Goal: Information Seeking & Learning: Learn about a topic

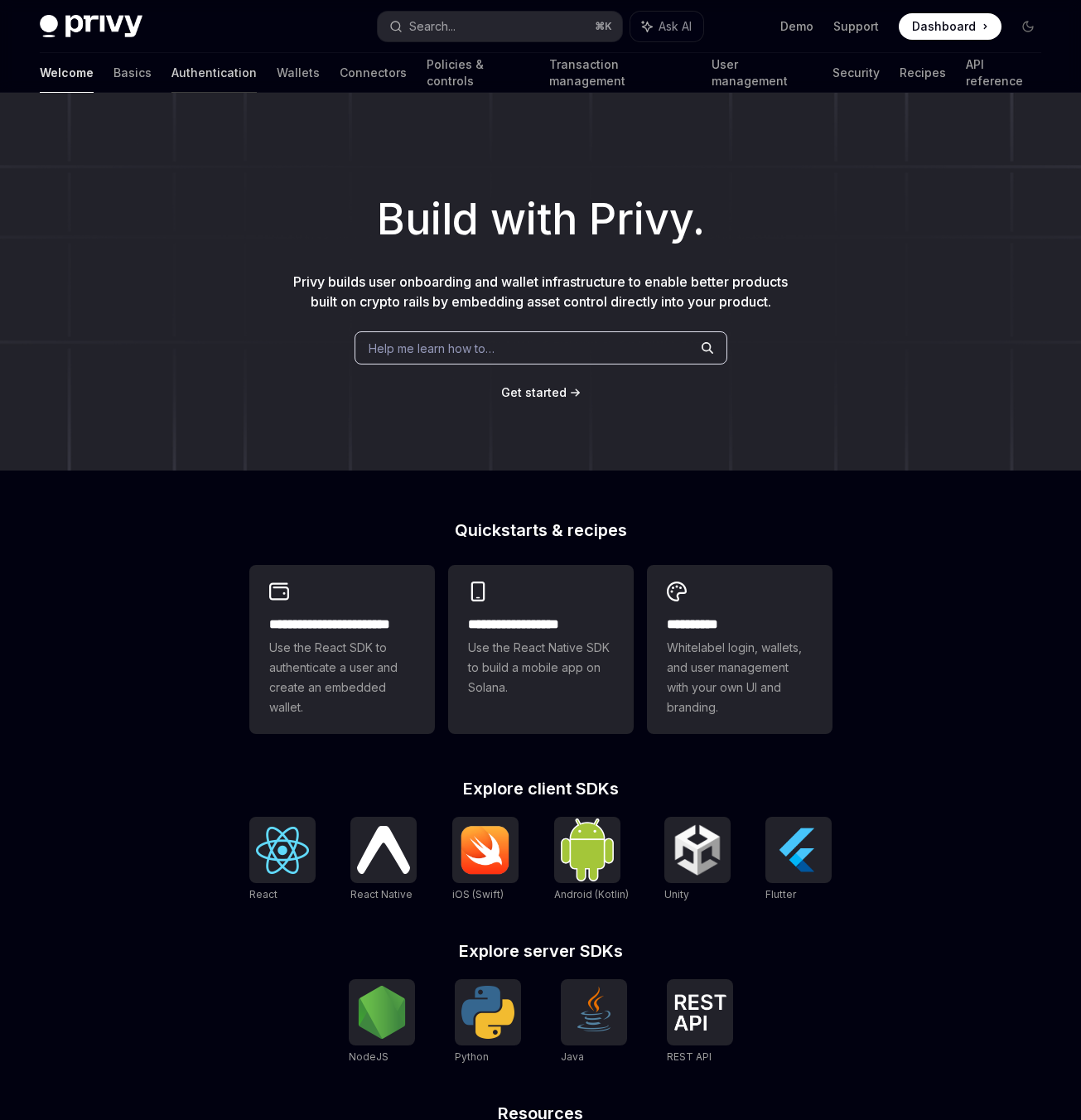
click at [171, 74] on link "Authentication" at bounding box center [213, 72] width 85 height 39
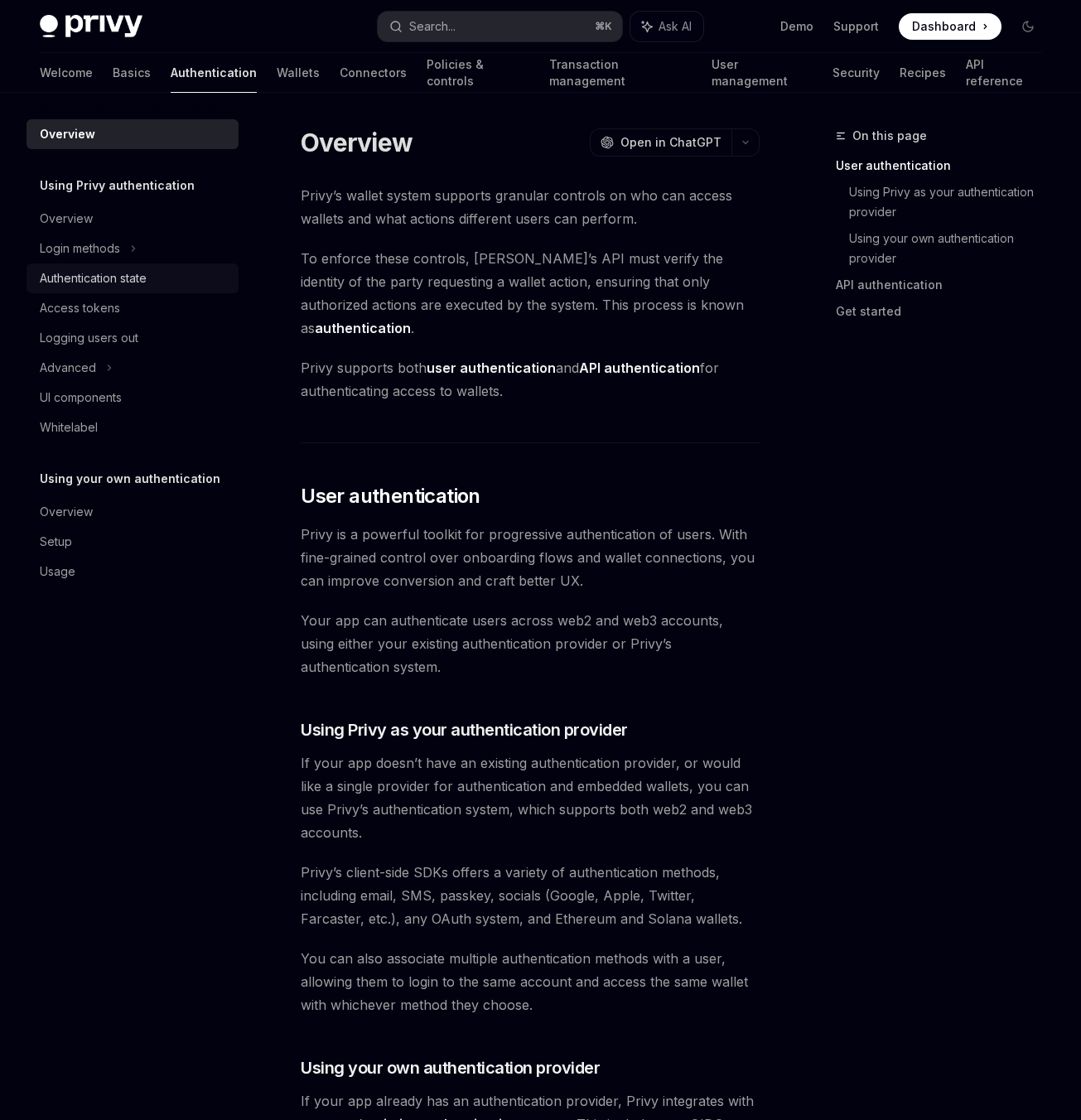
click at [114, 283] on div "Authentication state" at bounding box center [92, 278] width 107 height 20
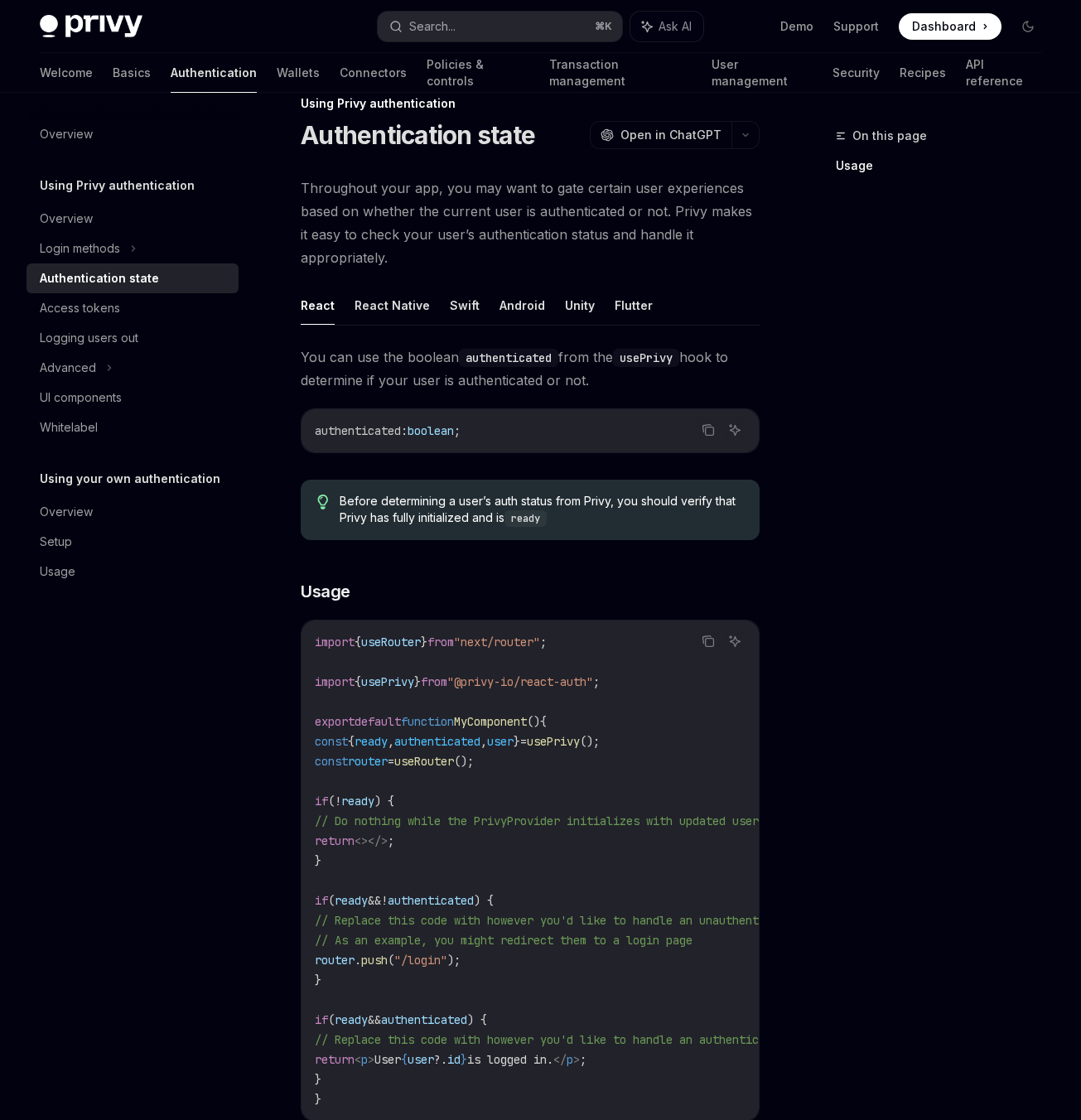
scroll to position [23, 0]
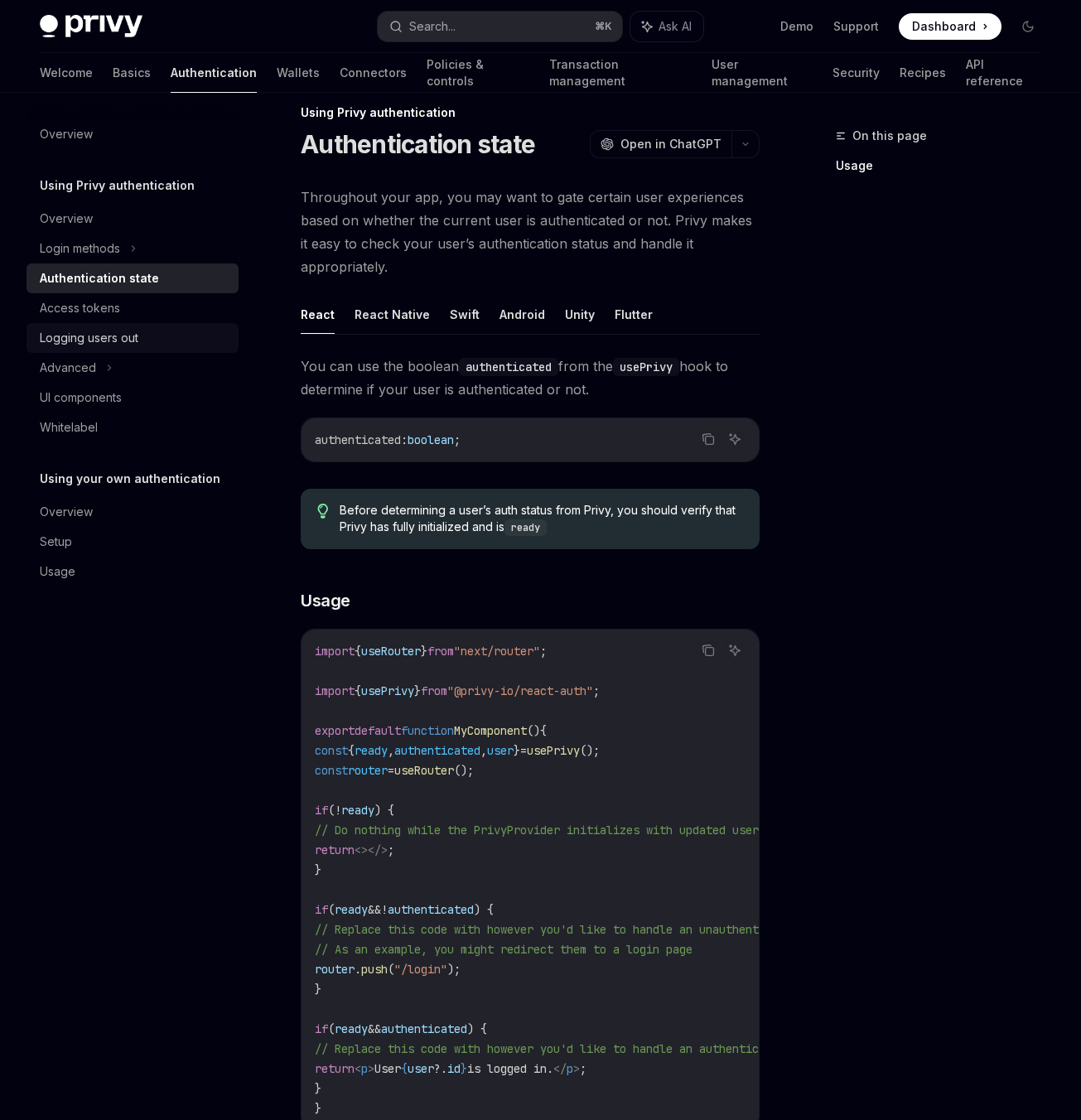
click at [122, 323] on link "Logging users out" at bounding box center [133, 338] width 212 height 30
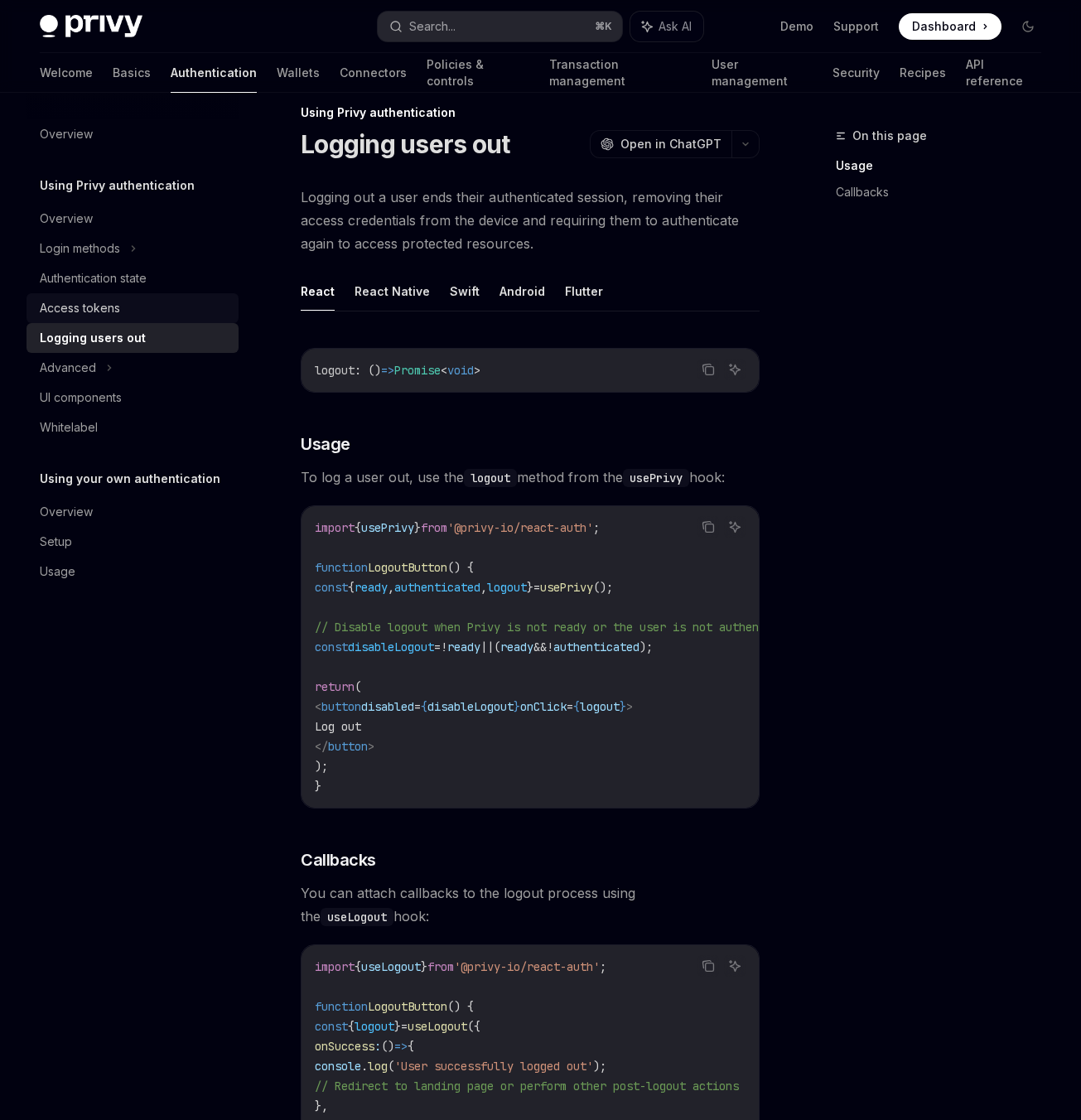
click at [124, 306] on div "Access tokens" at bounding box center [134, 308] width 189 height 20
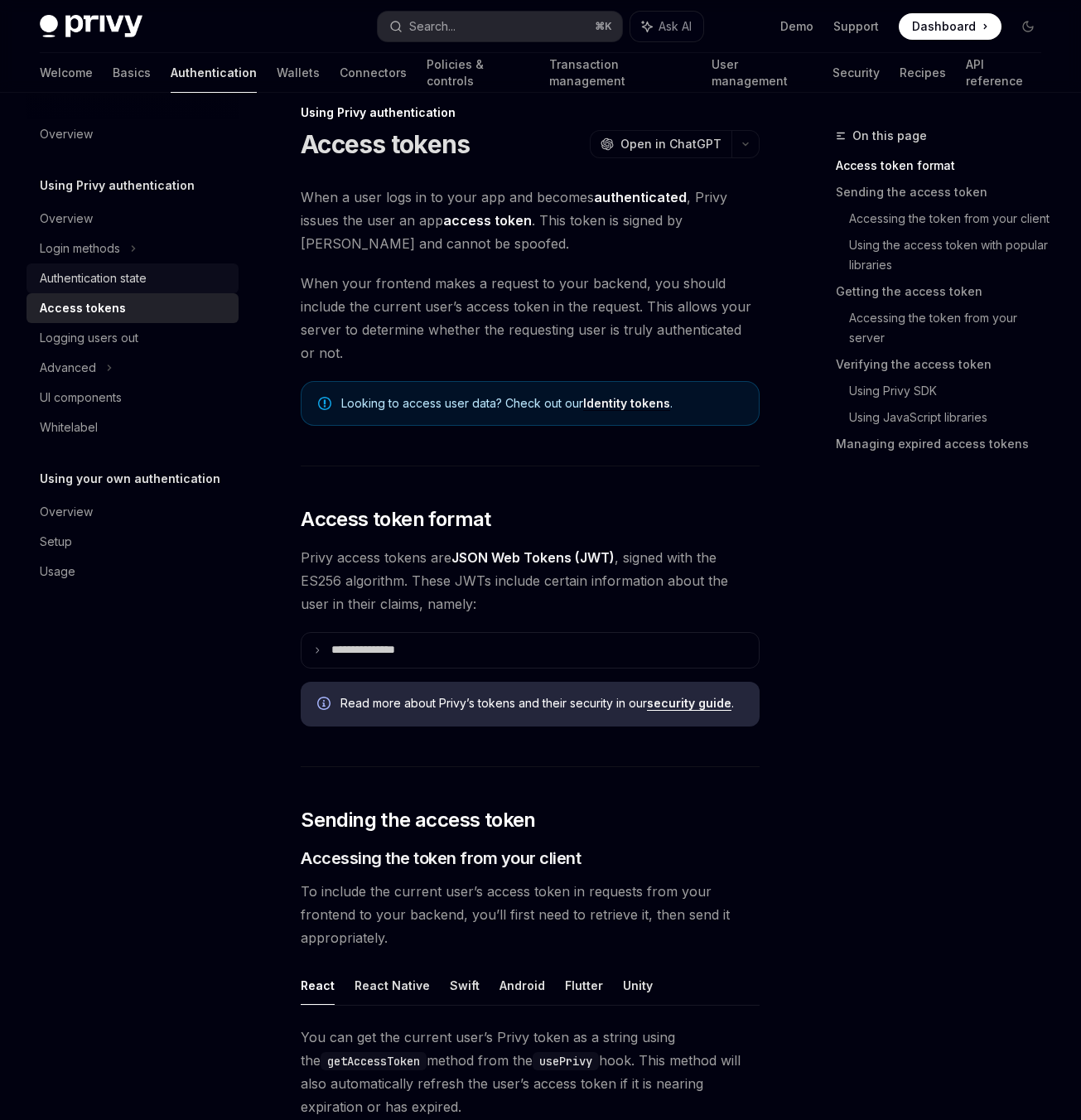
click at [134, 275] on div "Authentication state" at bounding box center [92, 278] width 107 height 20
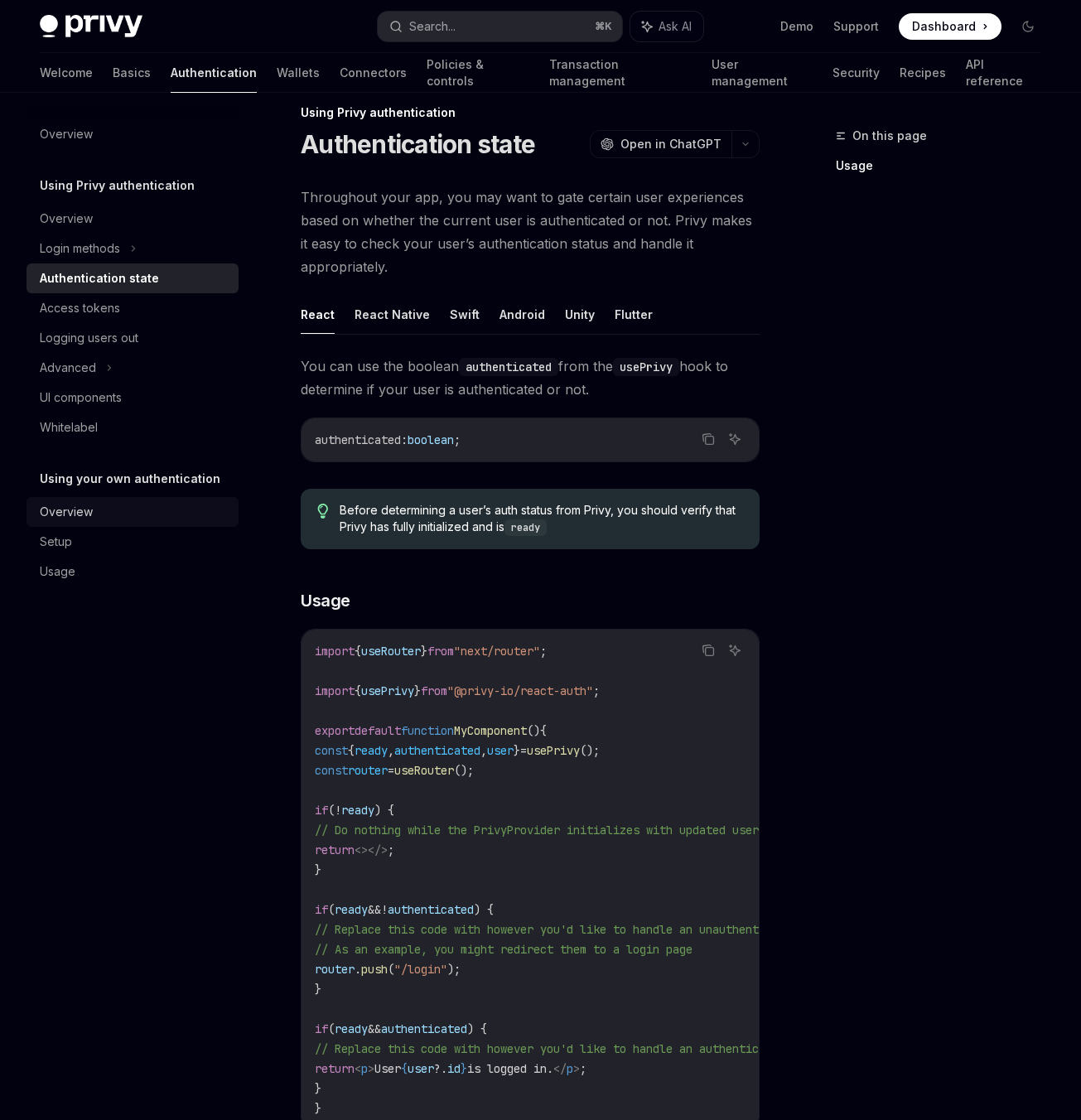
click at [97, 511] on div "Overview" at bounding box center [134, 512] width 189 height 20
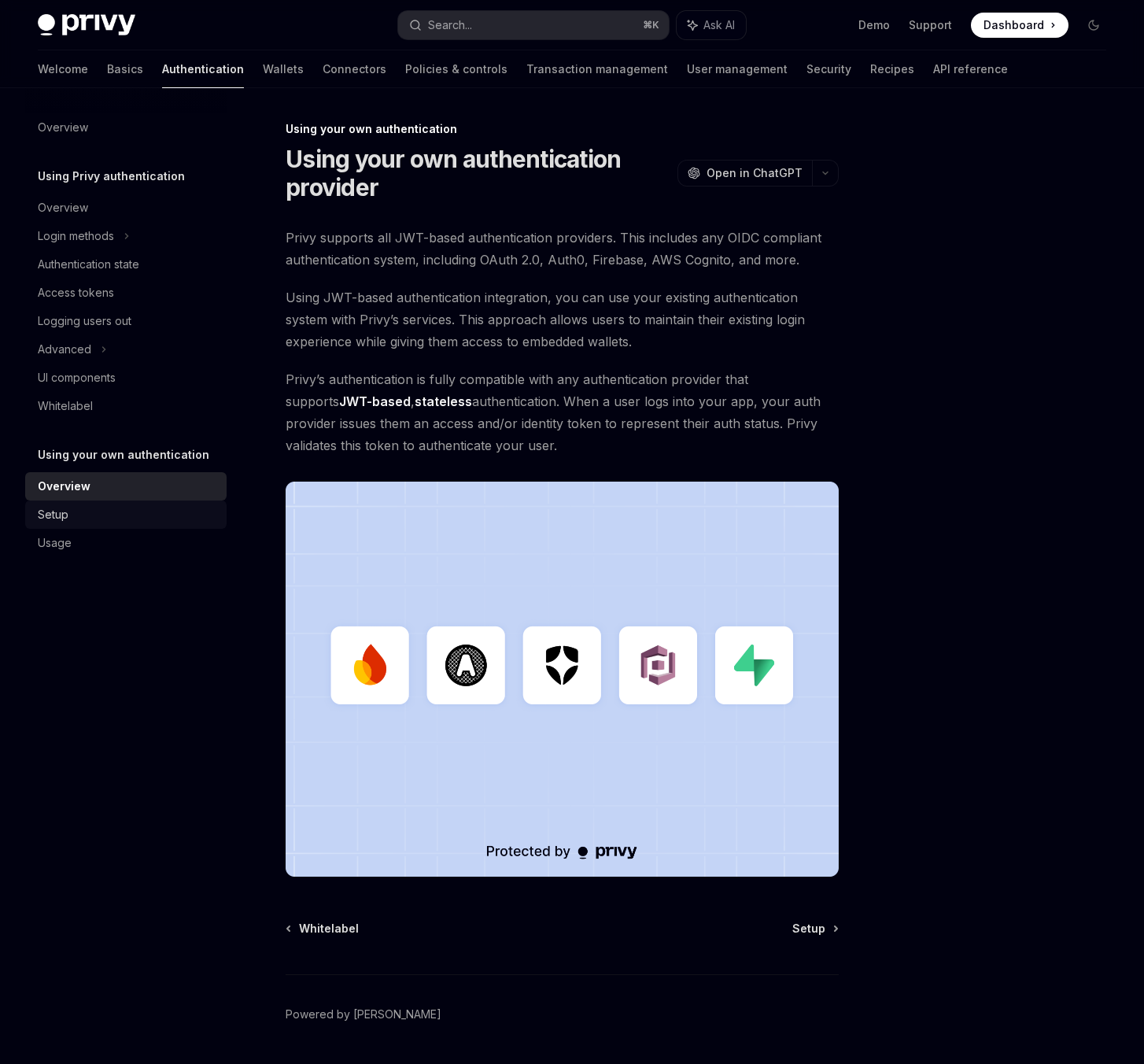
click at [172, 502] on link "Setup" at bounding box center [126, 515] width 202 height 29
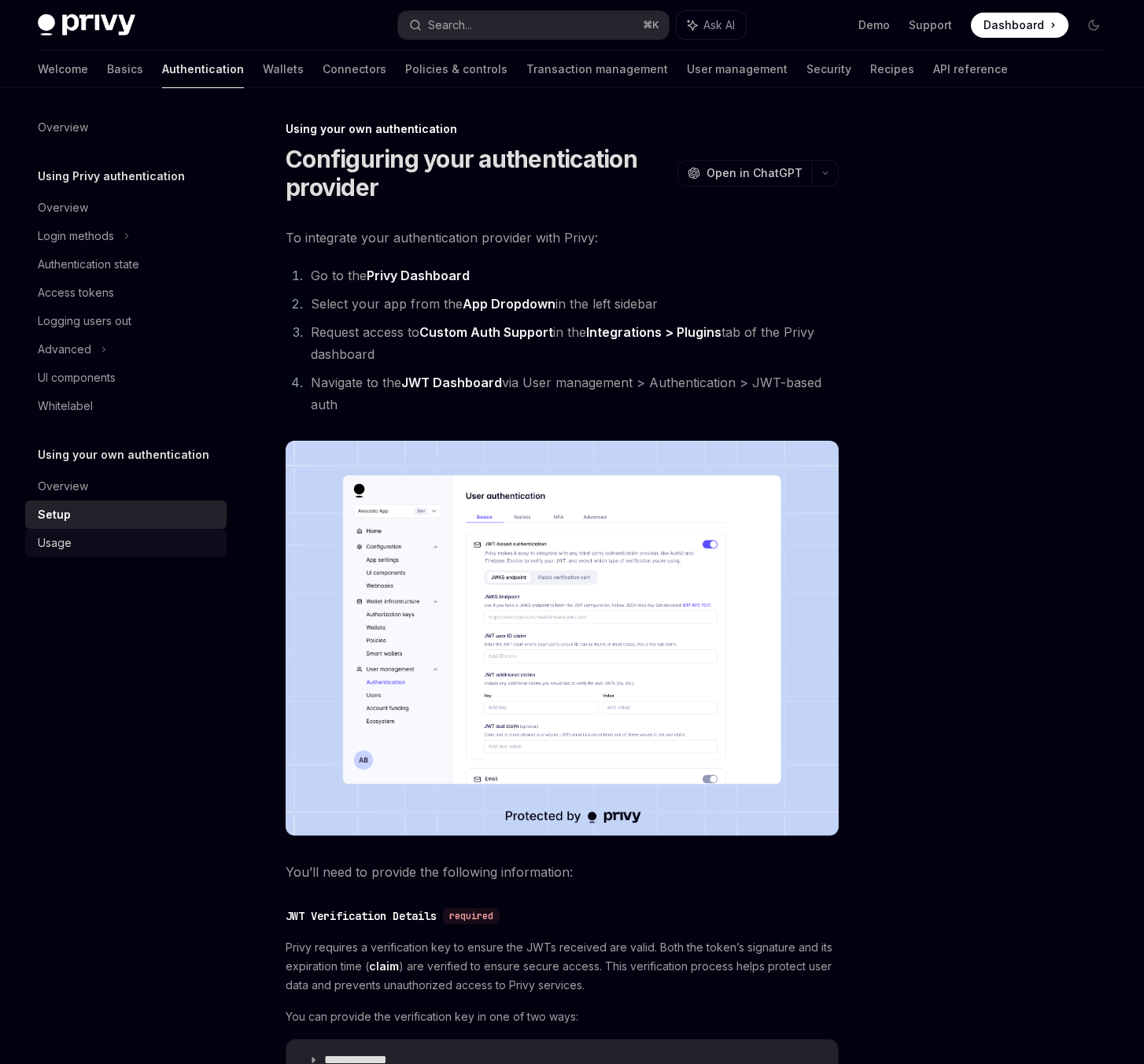
click at [156, 540] on div "Usage" at bounding box center [127, 543] width 179 height 19
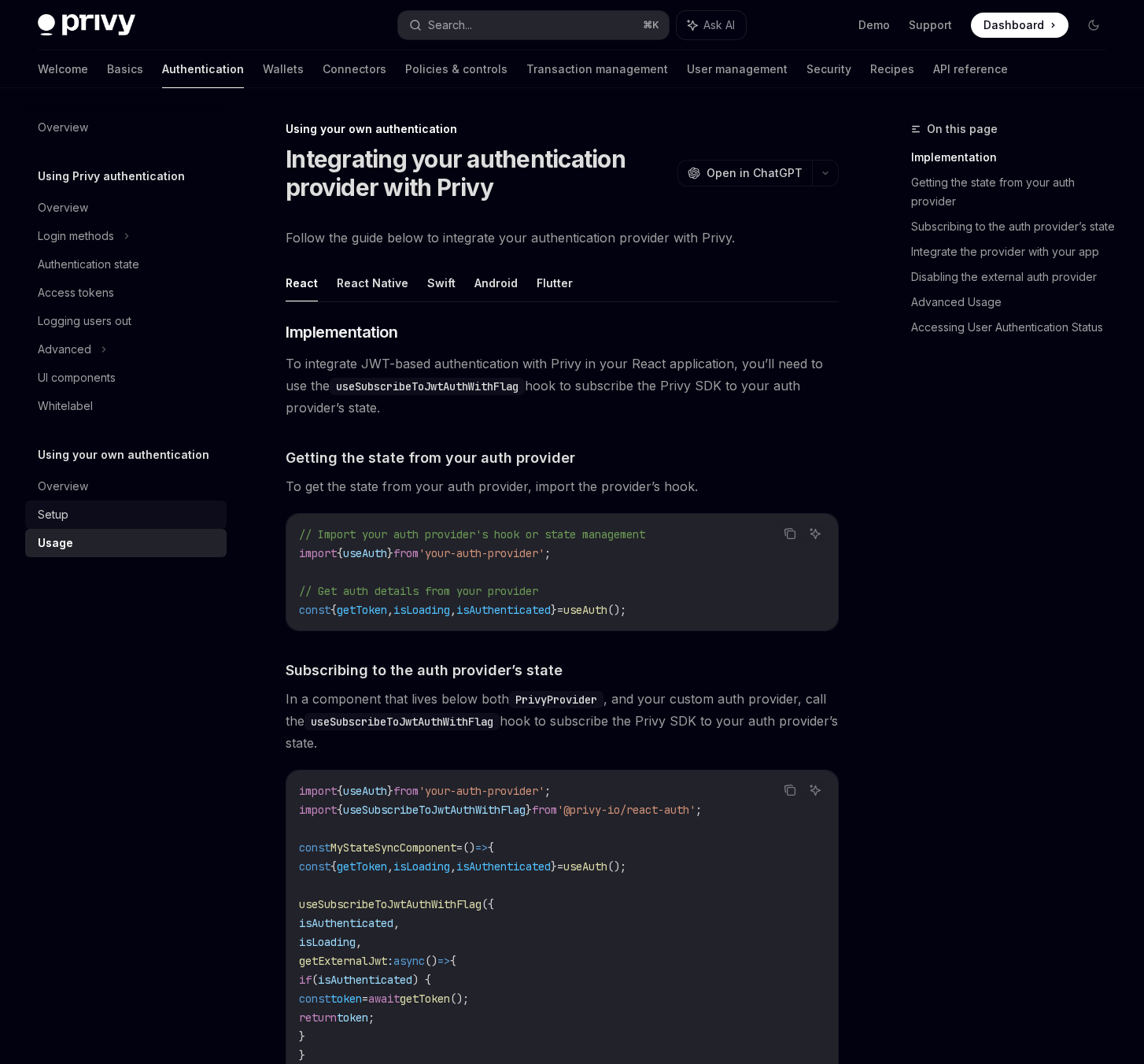
click at [163, 527] on link "Setup" at bounding box center [126, 515] width 202 height 29
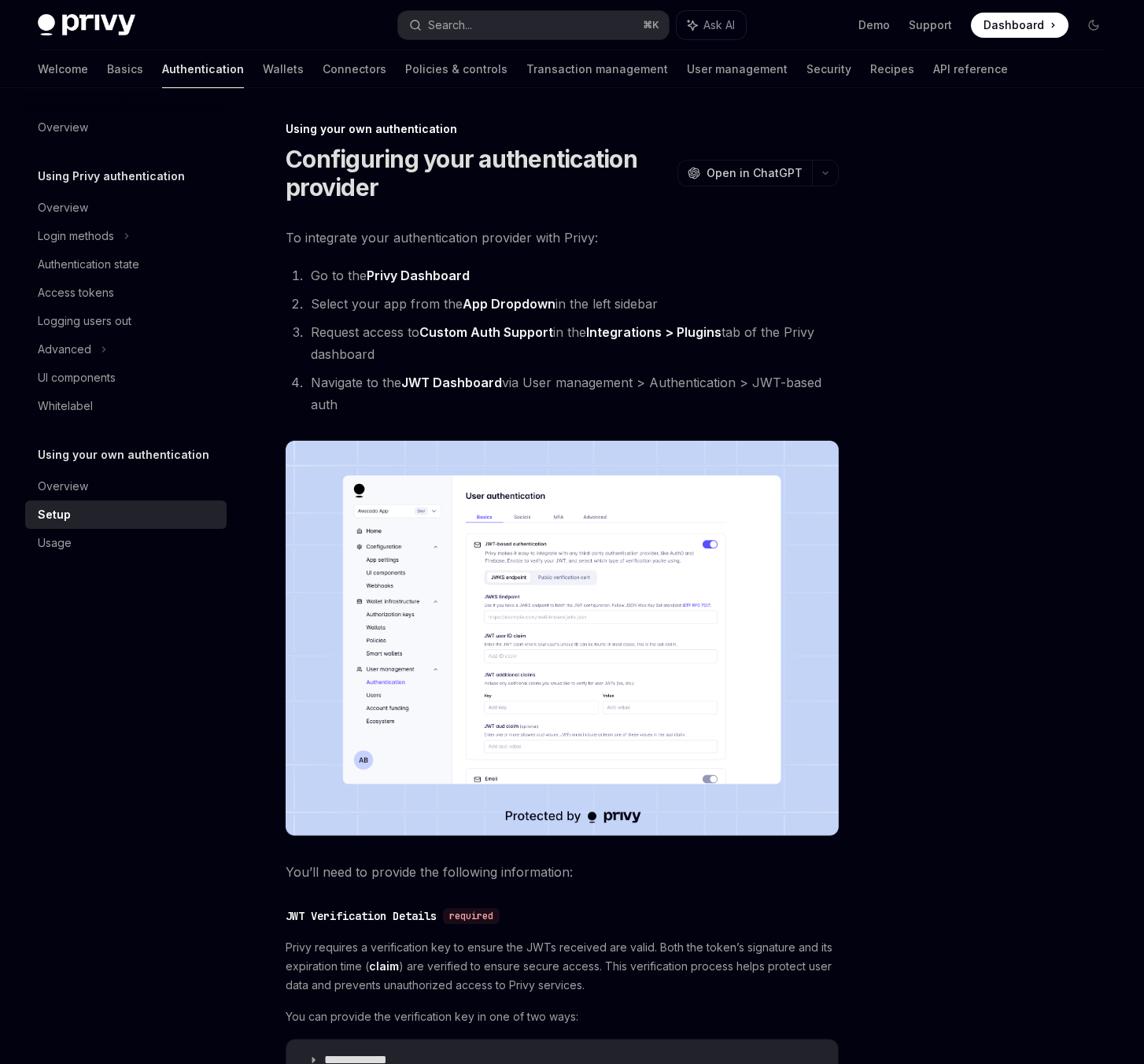
type textarea "*"
